Goal: Ask a question

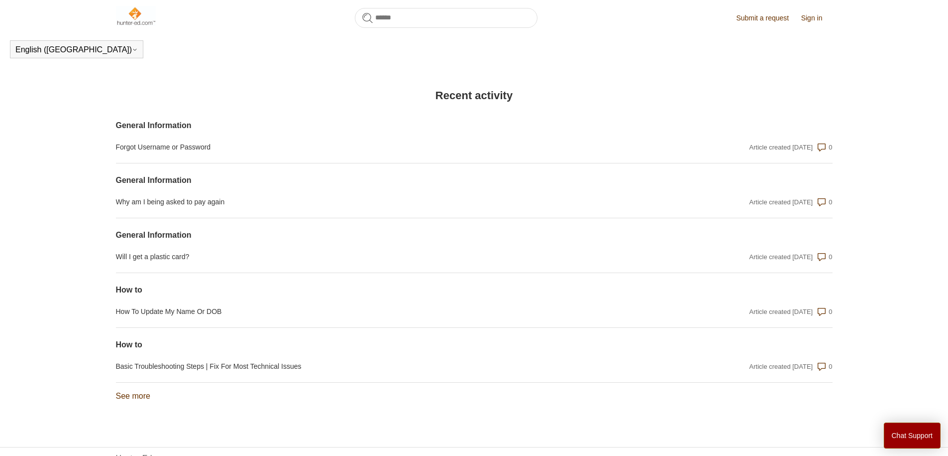
scroll to position [718, 0]
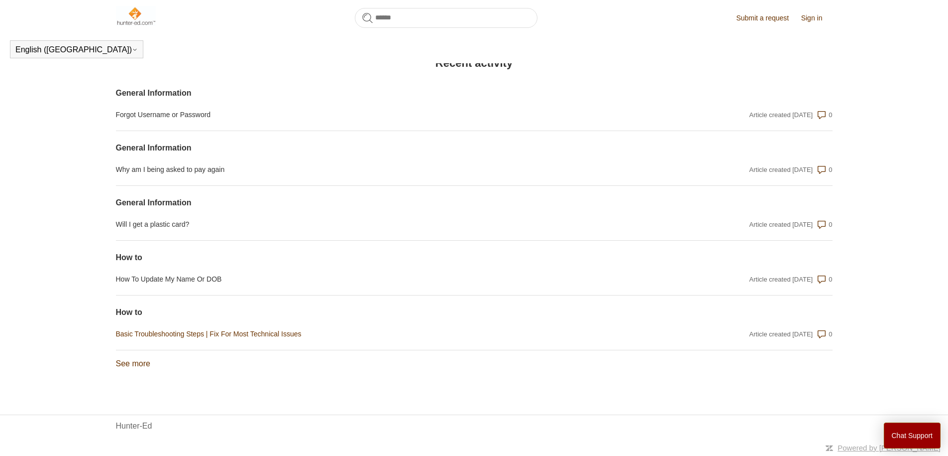
click at [263, 331] on link "Basic Troubleshooting Steps | Fix For Most Technical Issues" at bounding box center [367, 334] width 502 height 10
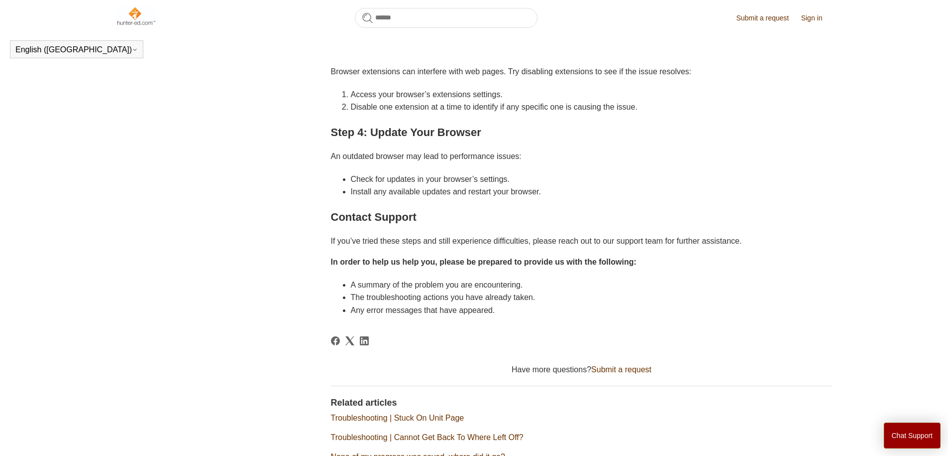
scroll to position [554, 0]
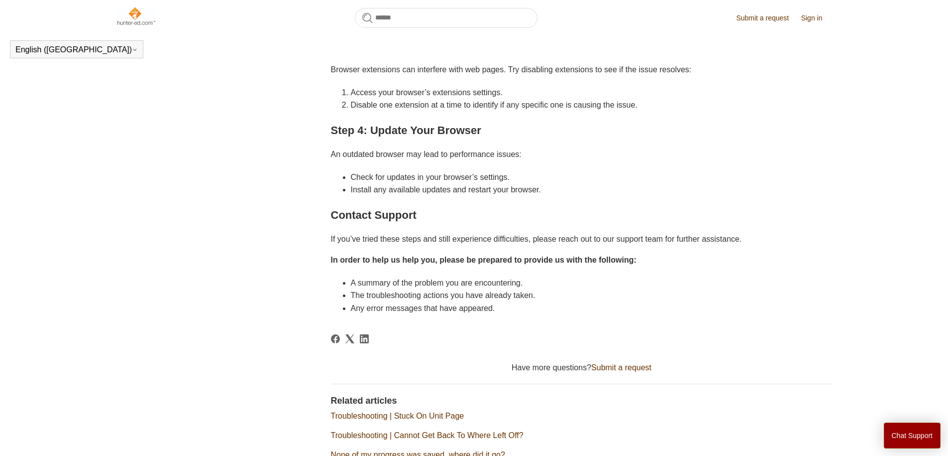
click at [625, 368] on link "Submit a request" at bounding box center [621, 367] width 60 height 8
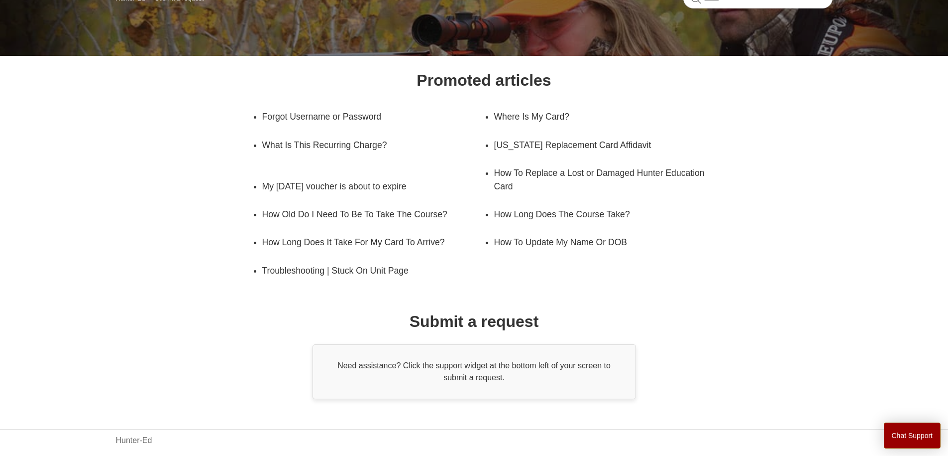
scroll to position [114, 0]
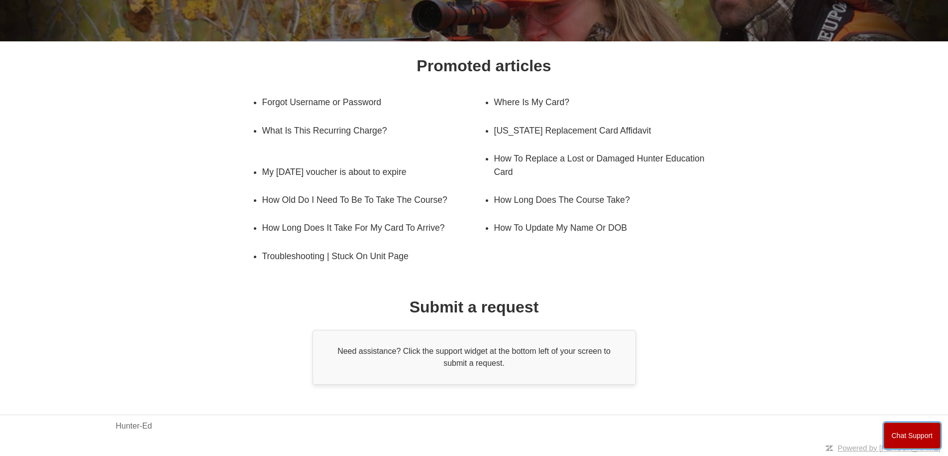
click at [920, 434] on button "Chat Support" at bounding box center [912, 435] width 57 height 26
